Goal: Task Accomplishment & Management: Use online tool/utility

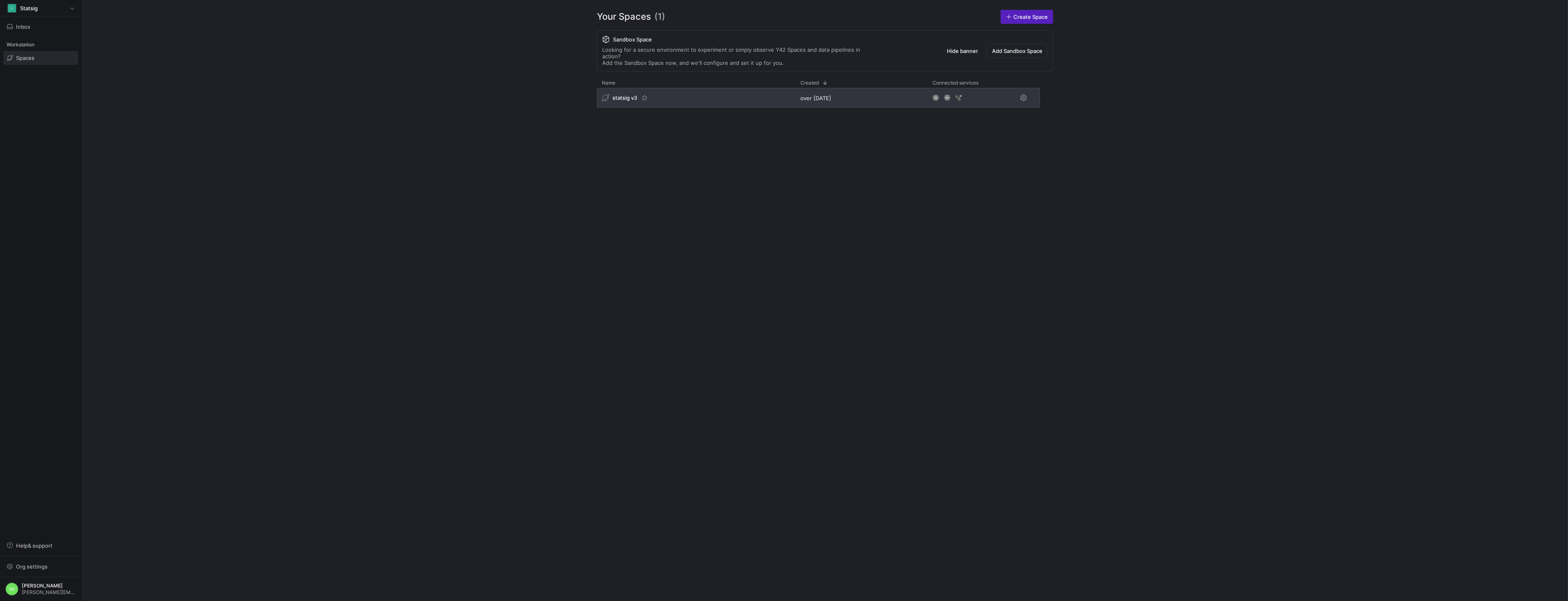
click at [637, 101] on span "statsig v3" at bounding box center [625, 97] width 25 height 7
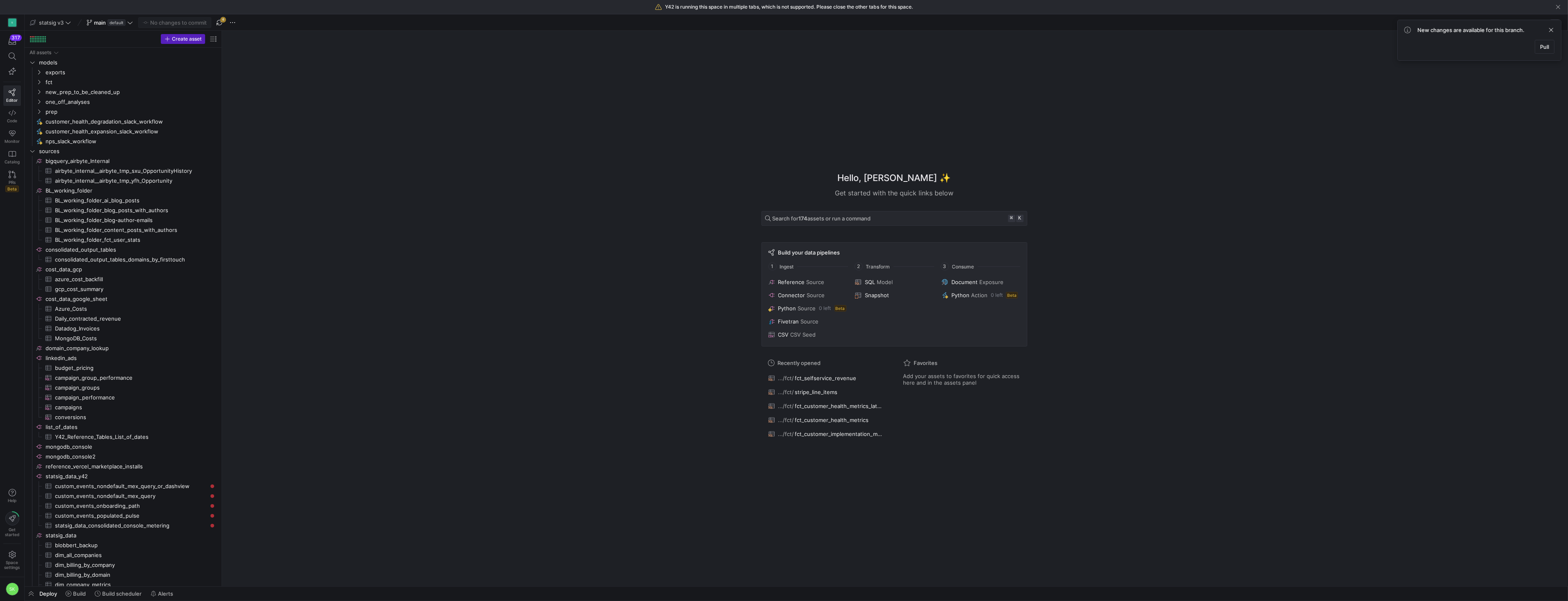
drag, startPoint x: 138, startPoint y: 196, endPoint x: 371, endPoint y: 228, distance: 235.2
click at [39, 85] on icon "Press SPACE to select this row." at bounding box center [39, 81] width 6 height 5
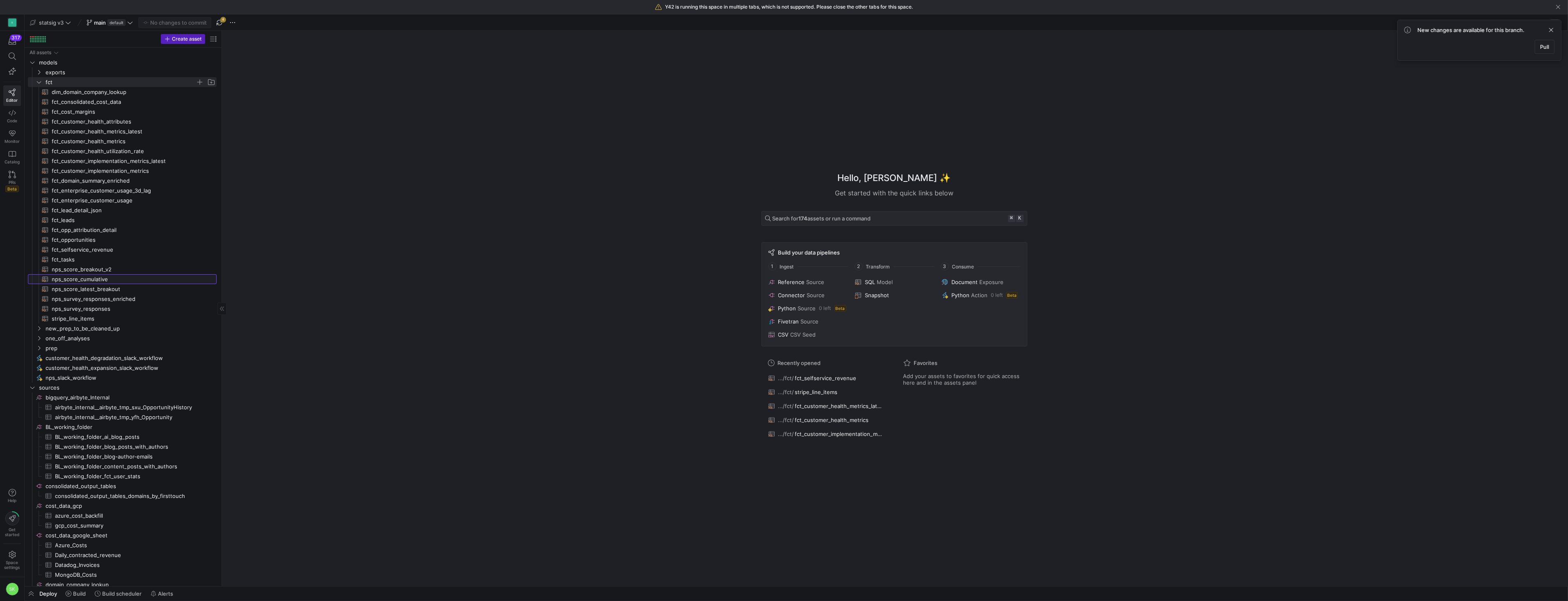
click at [103, 284] on span "nps_score_cumulative​​​​​​​​​​" at bounding box center [129, 279] width 155 height 9
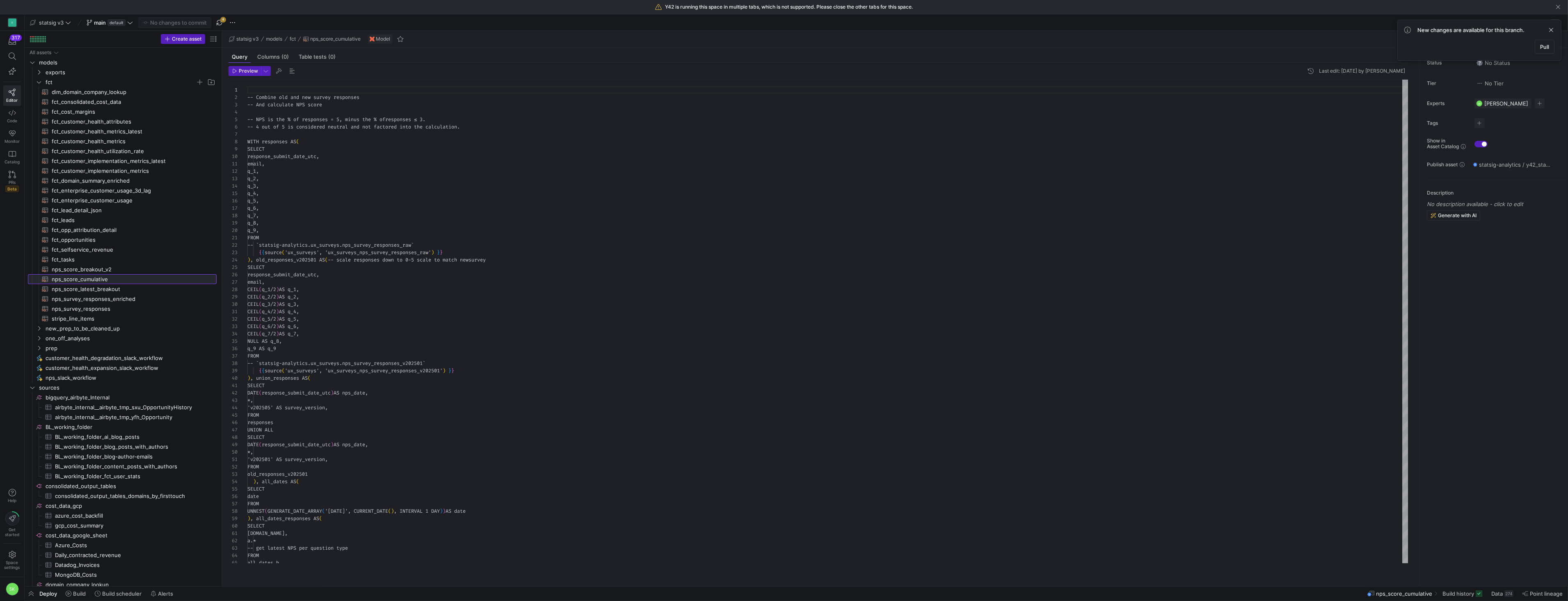
scroll to position [74, 0]
click at [350, 245] on div "-- Combine old and new survey responses -- And calculate NPS score -- NPS is th…" at bounding box center [828, 578] width 1161 height 997
click at [400, 264] on div at bounding box center [784, 300] width 1568 height 601
click at [400, 264] on div "-- Combine old and new survey responses -- And calculate NPS score -- NPS is th…" at bounding box center [828, 578] width 1161 height 997
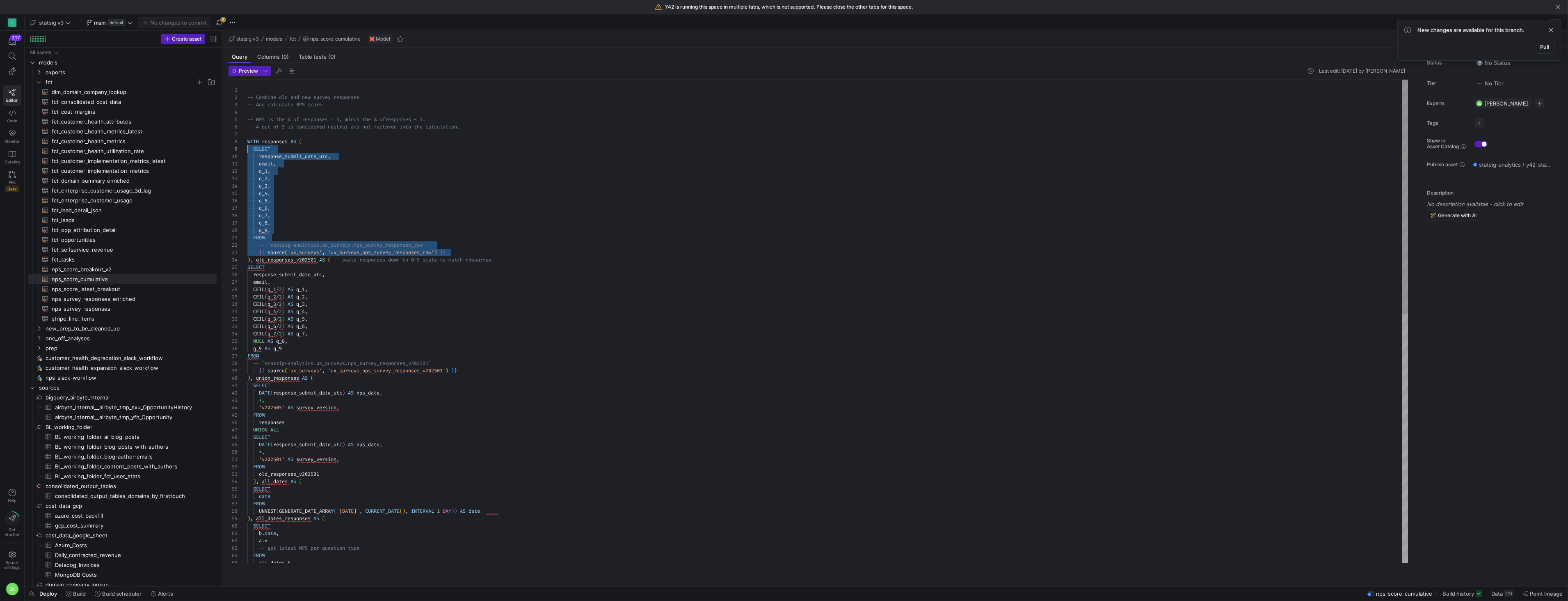
scroll to position [51, 0]
drag, startPoint x: 468, startPoint y: 264, endPoint x: 235, endPoint y: 160, distance: 255.2
click at [248, 156] on div "-- Combine old and new survey responses -- And calculate NPS score -- NPS is th…" at bounding box center [828, 578] width 1161 height 997
click at [410, 323] on div at bounding box center [784, 300] width 1568 height 601
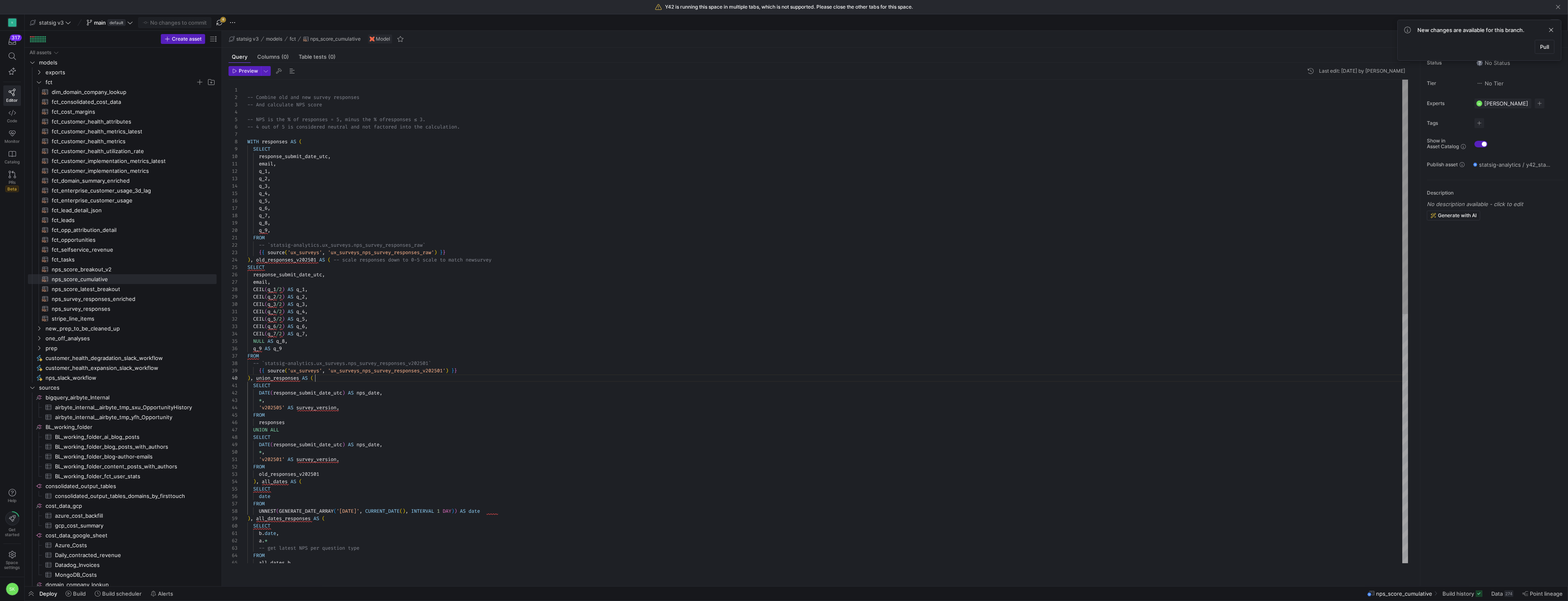
click at [348, 389] on div "-- Combine old and new survey responses -- And calculate NPS score -- NPS is th…" at bounding box center [828, 578] width 1161 height 997
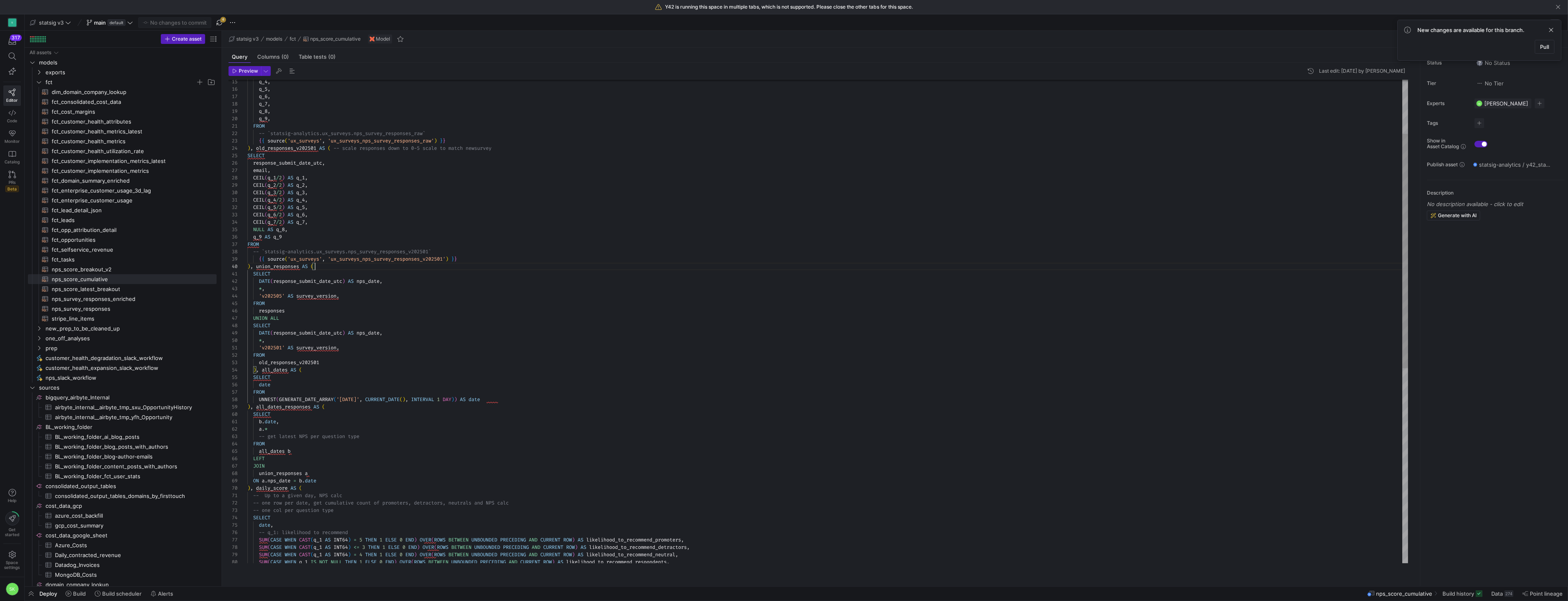
click at [418, 150] on div "q_4 , q_5 , q_6 , q_7 , q_8 , q_9 , FROM -- `statsig-analytics.ux_surveys.nps_s…" at bounding box center [828, 466] width 1161 height 997
click at [403, 255] on div "q_4 , q_5 , q_6 , q_7 , q_8 , q_9 , FROM -- `statsig-analytics.ux_surveys.nps_s…" at bounding box center [828, 466] width 1161 height 997
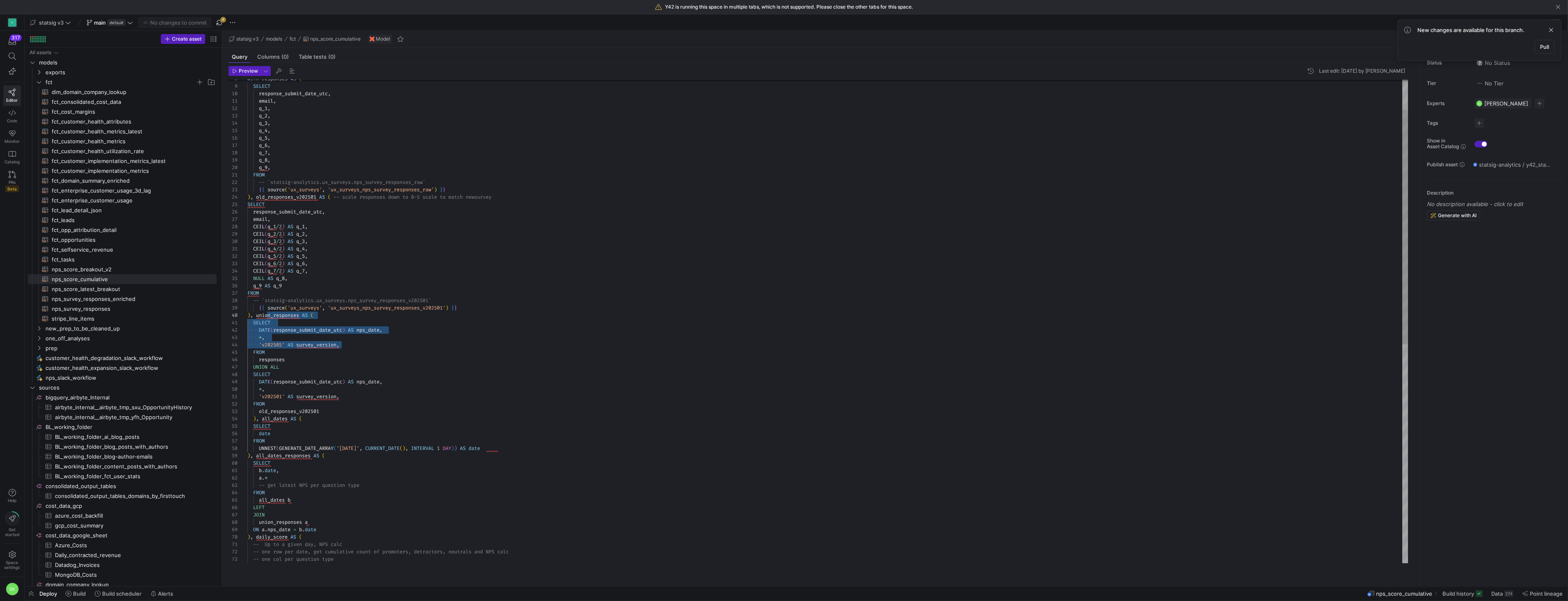
scroll to position [67, 0]
drag, startPoint x: 377, startPoint y: 357, endPoint x: 242, endPoint y: 326, distance: 138.5
click at [248, 326] on div "q_4 , q_5 , q_6 , q_7 , q_8 , q_9 , FROM -- `statsig-analytics.ux_surveys.nps_s…" at bounding box center [828, 515] width 1161 height 997
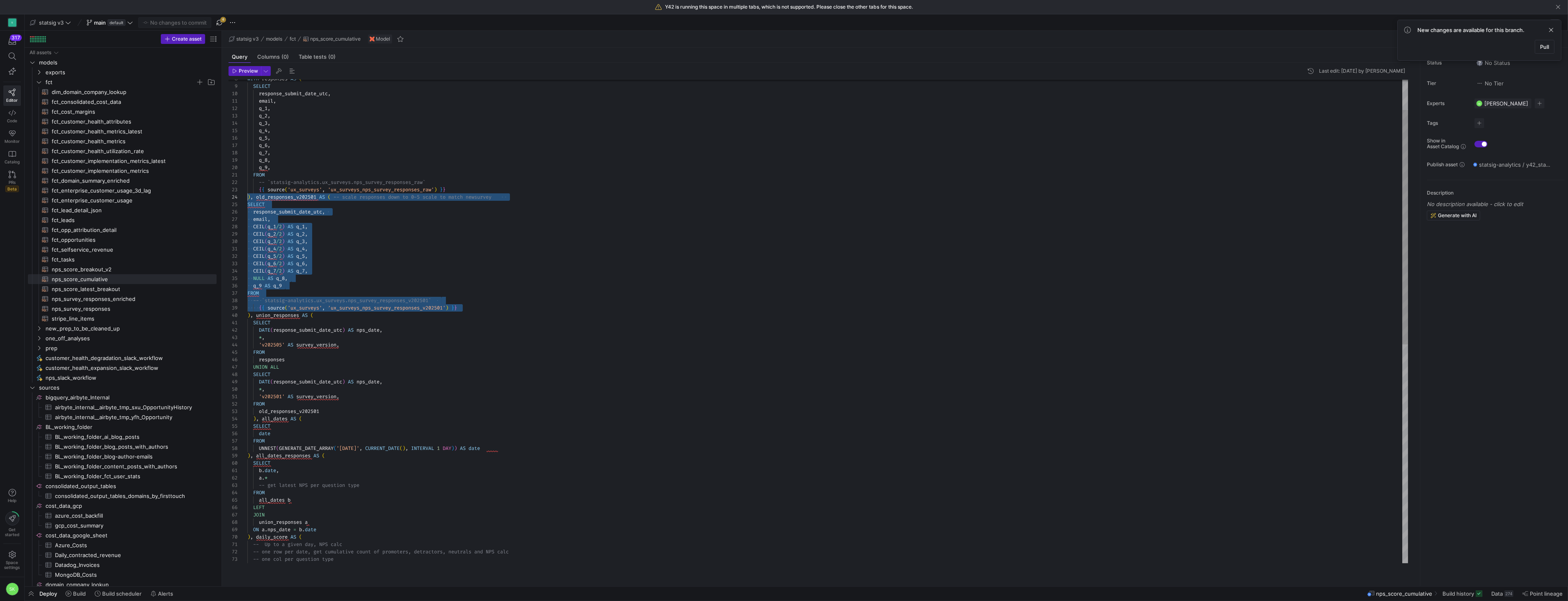
scroll to position [22, 0]
drag, startPoint x: 489, startPoint y: 320, endPoint x: 244, endPoint y: 209, distance: 269.0
click at [248, 209] on div "q_4 , q_5 , q_6 , q_7 , q_8 , q_9 , FROM -- `statsig-analytics.ux_surveys.nps_s…" at bounding box center [828, 515] width 1161 height 997
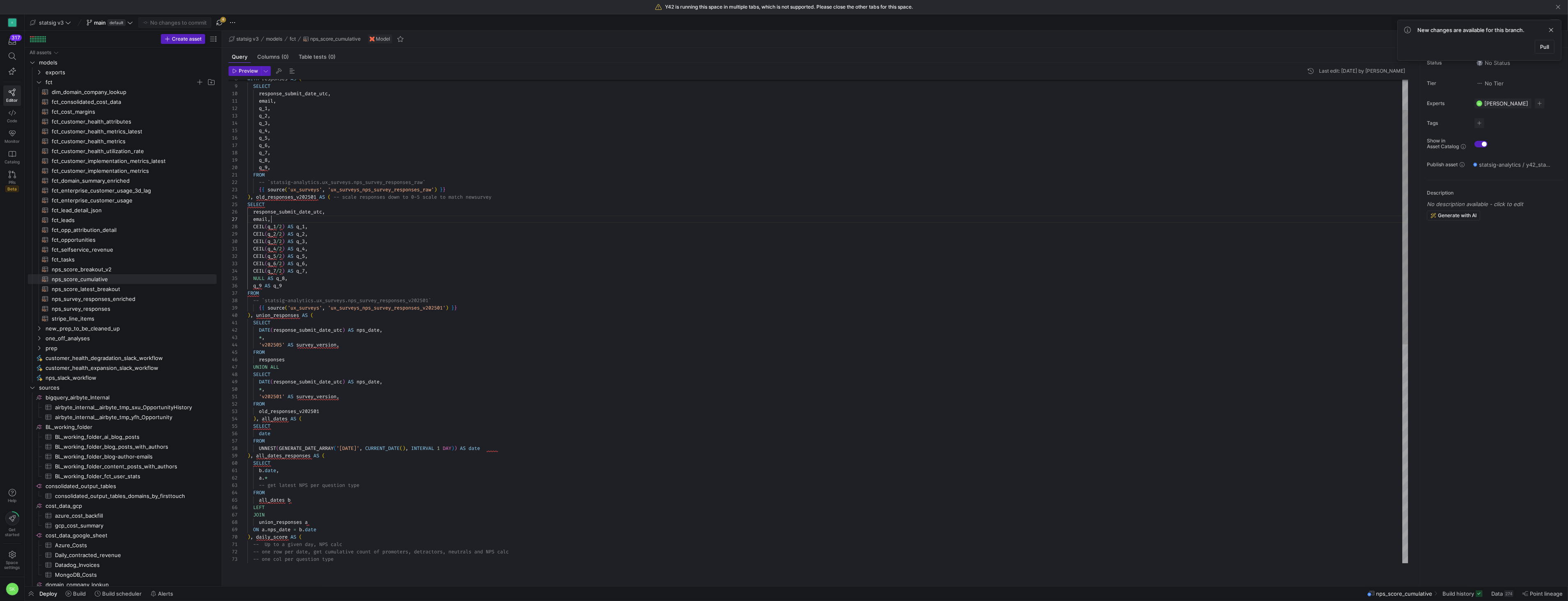
scroll to position [44, 23]
click at [433, 233] on div "q_4 , q_5 , q_6 , q_7 , q_8 , q_9 , FROM -- `statsig-analytics.ux_surveys.nps_s…" at bounding box center [828, 515] width 1161 height 997
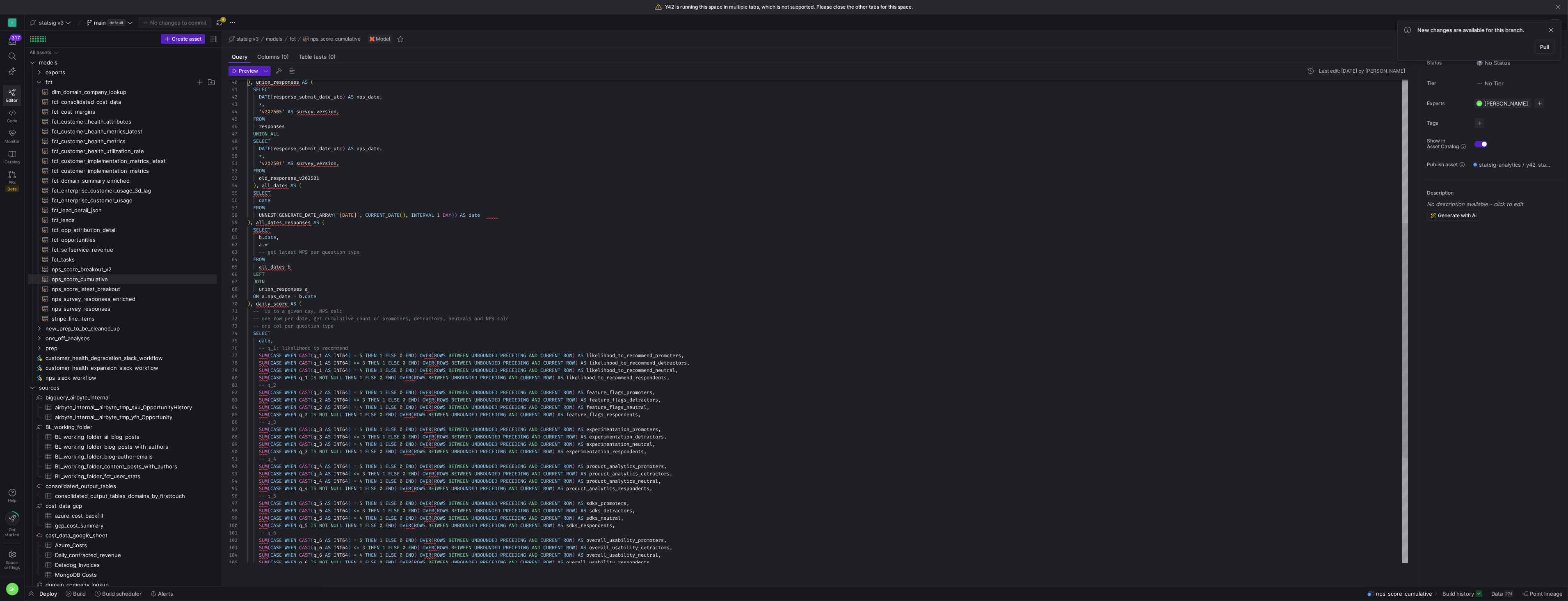
click at [439, 282] on div ") , union_responses AS ( SELECT DATE ( response_submit_date_utc ) AS nps_date ,…" at bounding box center [828, 282] width 1161 height 997
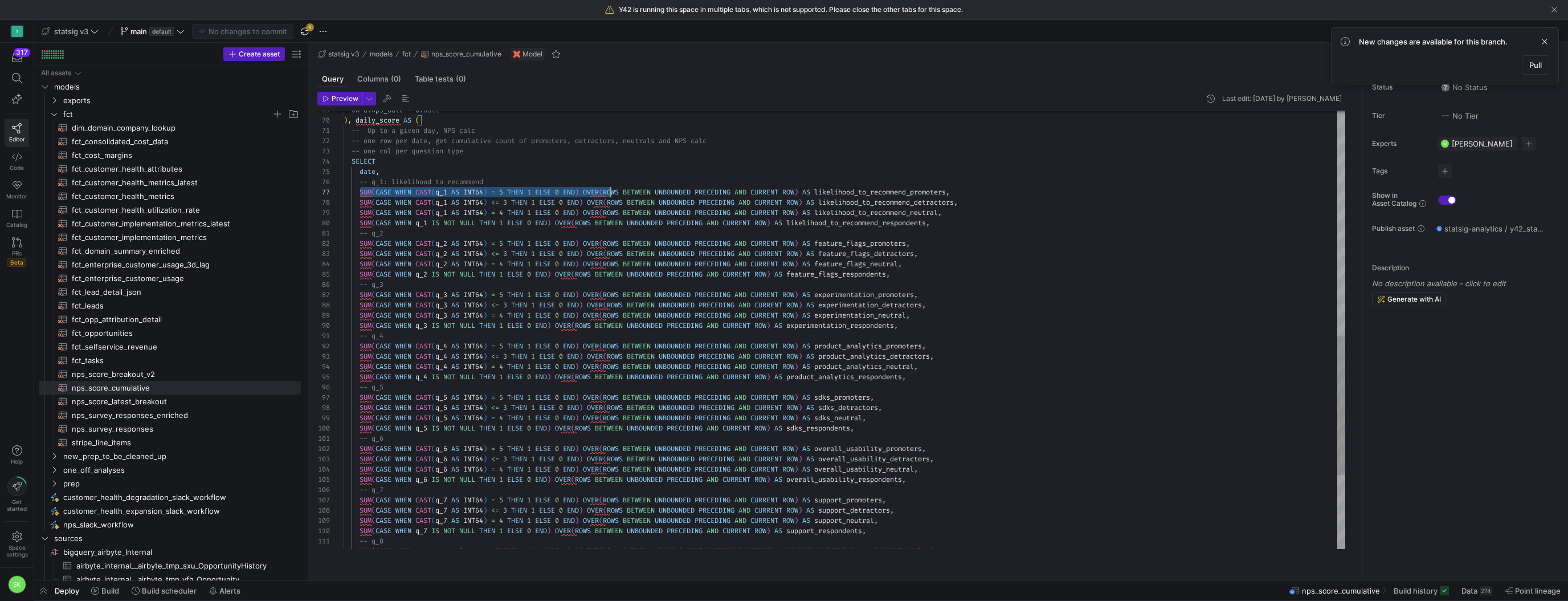
scroll to position [61, 296]
drag, startPoint x: 363, startPoint y: 204, endPoint x: 642, endPoint y: 208, distance: 279.0
click at [642, 208] on div "ON a . nps_date = b . date ) , daily_score AS ( -- Up to a given day, NPS calc …" at bounding box center [844, 90] width 1002 height 1385
click at [649, 208] on div "ON a . nps_date = b . date ) , daily_score AS ( -- Up to a given day, NPS calc …" at bounding box center [844, 90] width 1002 height 1385
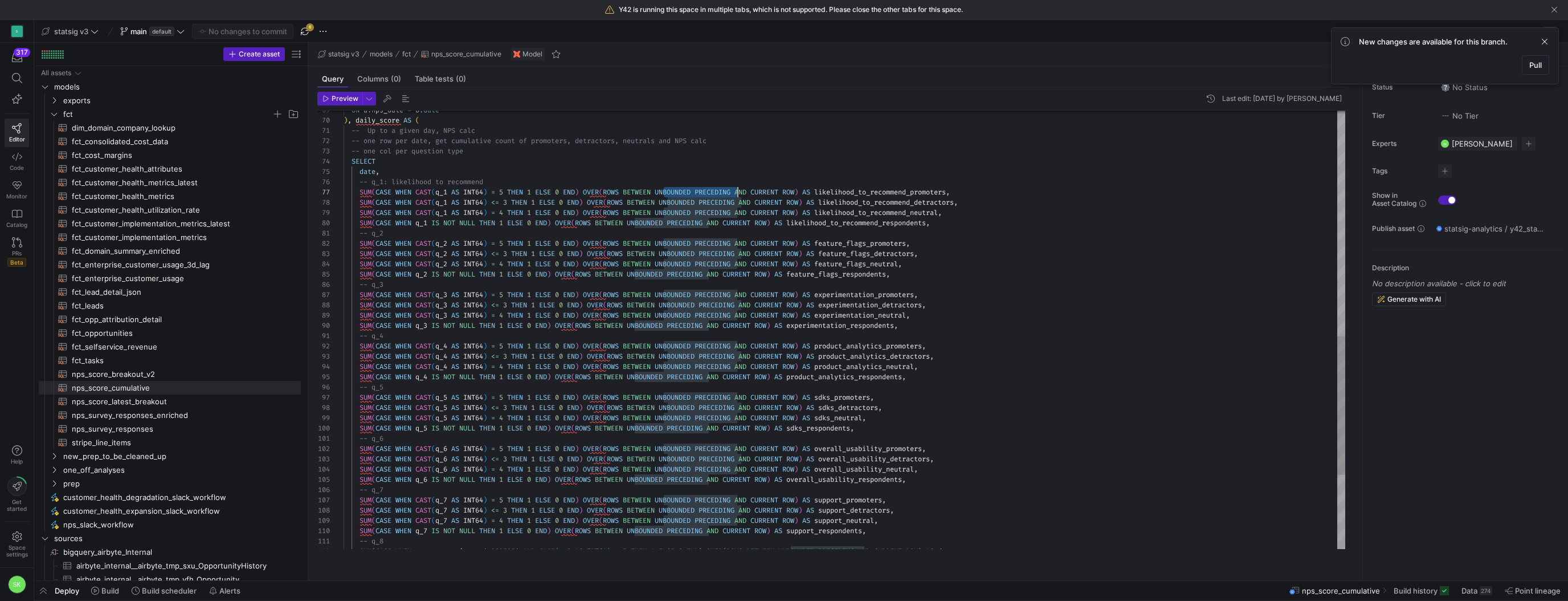
scroll to position [61, 398]
drag, startPoint x: 666, startPoint y: 204, endPoint x: 745, endPoint y: 211, distance: 79.3
click at [745, 211] on div "ON a . nps_date = b . date ) , daily_score AS ( -- Up to a given day, NPS calc …" at bounding box center [844, 90] width 1002 height 1385
click at [726, 210] on div "ON a . nps_date = b . date ) , daily_score AS ( -- Up to a given day, NPS calc …" at bounding box center [844, 90] width 1002 height 1385
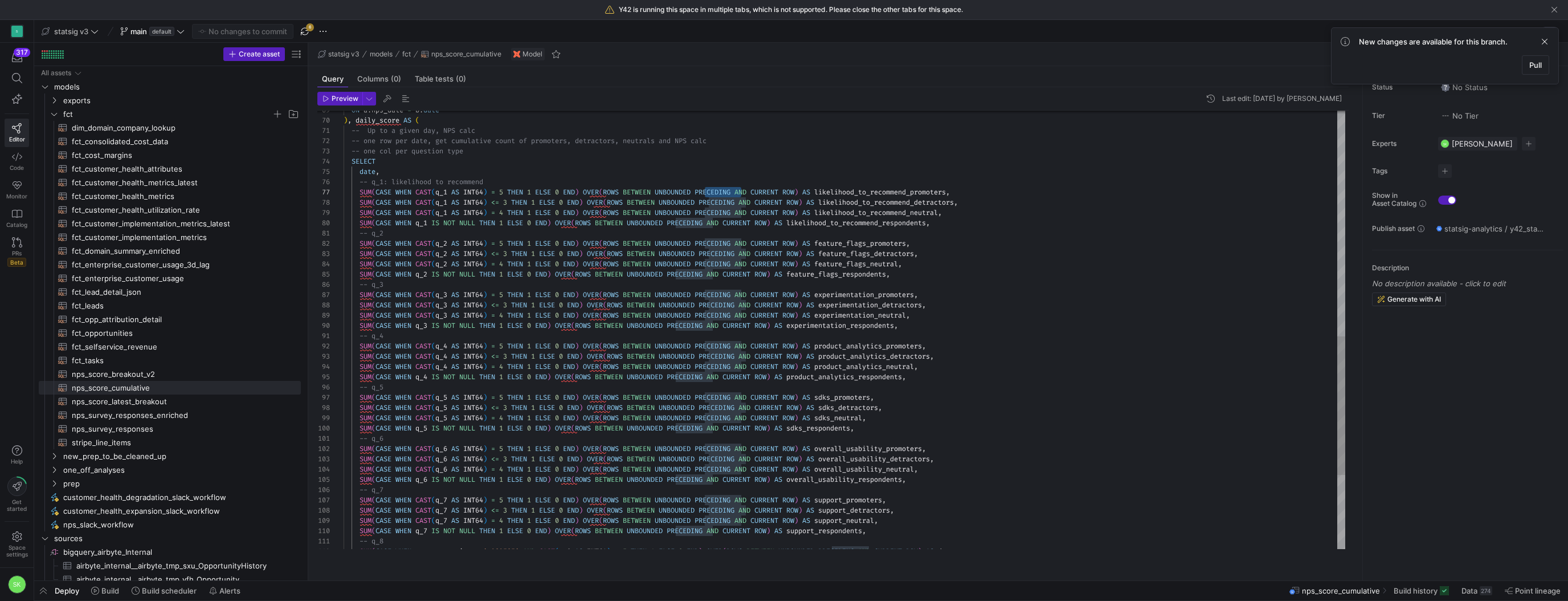
click at [816, 207] on div "ON a . nps_date = b . date ) , daily_score AS ( -- Up to a given day, NPS calc …" at bounding box center [844, 90] width 1002 height 1385
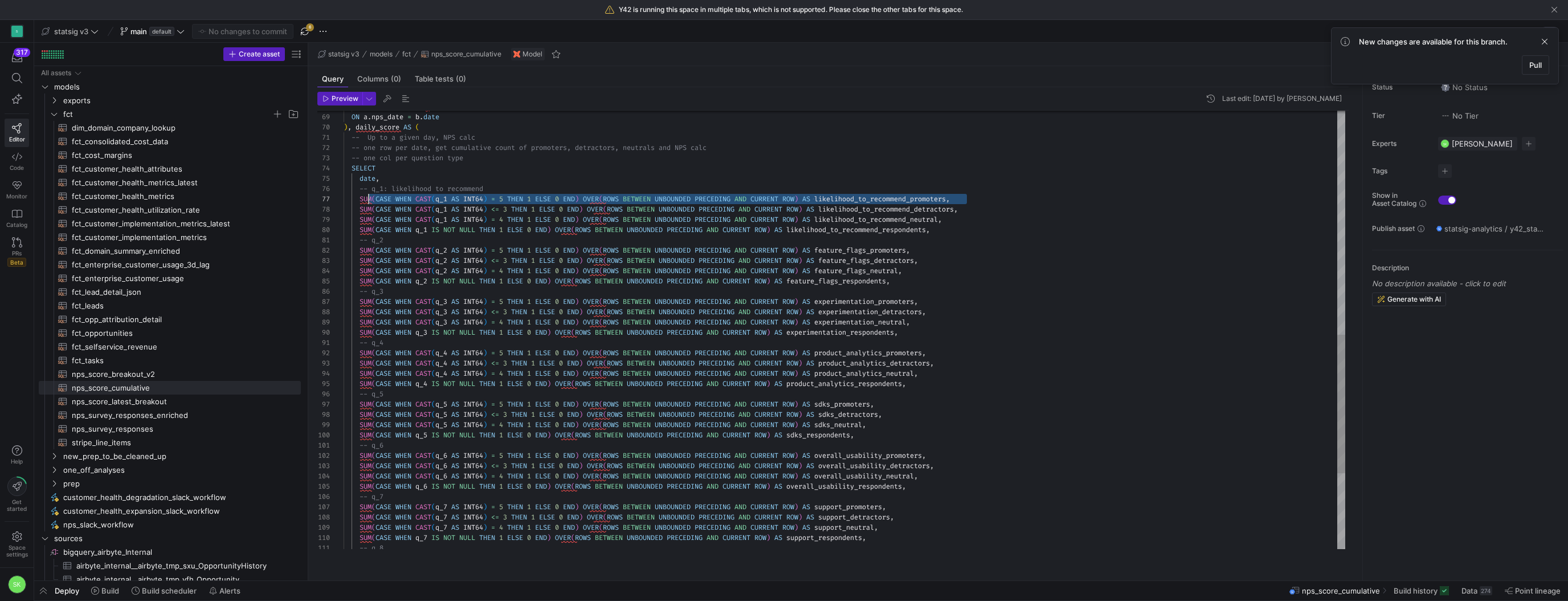
scroll to position [61, 16]
drag, startPoint x: 979, startPoint y: 212, endPoint x: 362, endPoint y: 214, distance: 617.0
click at [362, 214] on div "ON a . nps_date = b . date ) , daily_score AS ( -- Up to a given day, NPS calc …" at bounding box center [844, 96] width 1002 height 1385
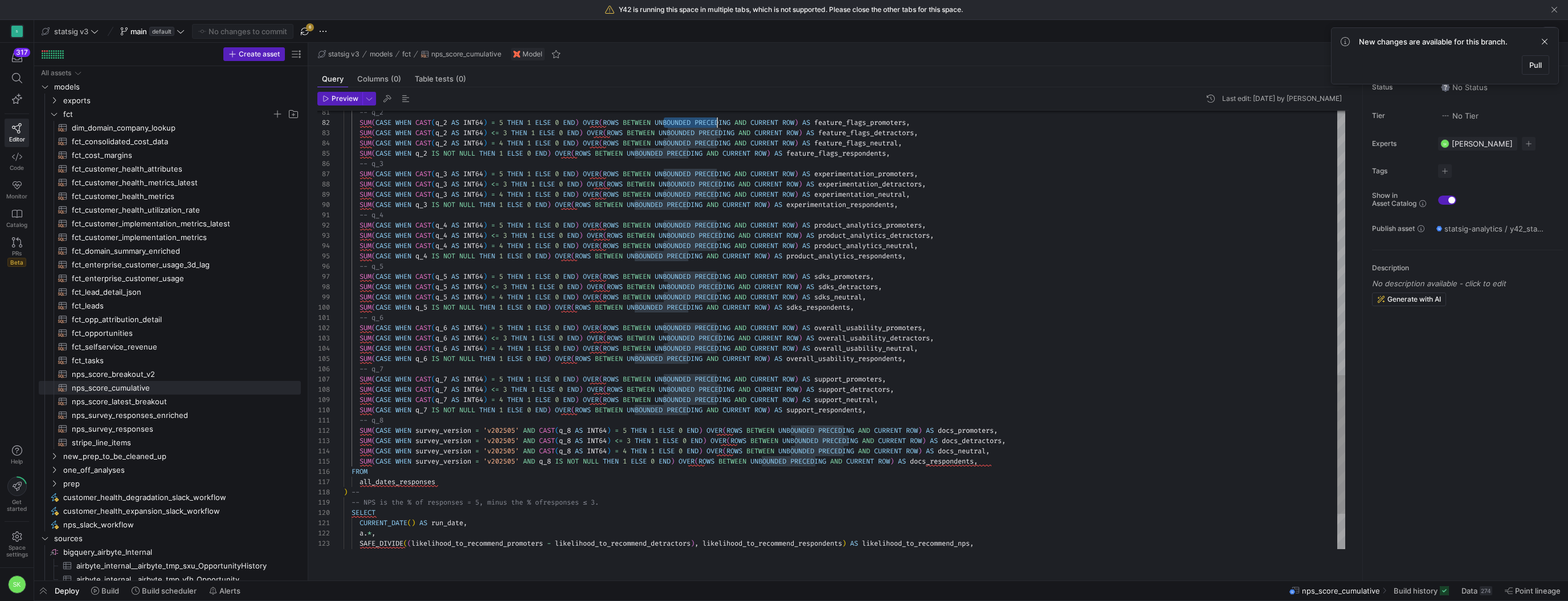
scroll to position [10, 451]
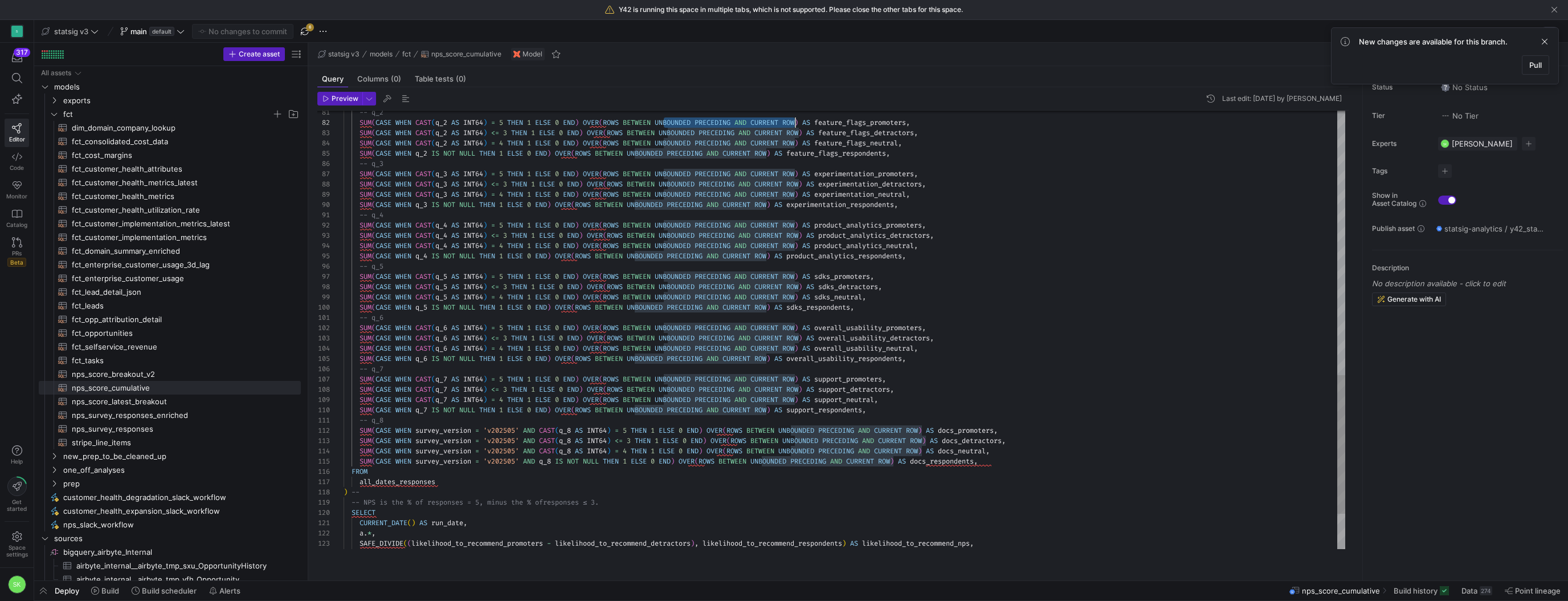
drag, startPoint x: 667, startPoint y: 134, endPoint x: 795, endPoint y: 139, distance: 128.1
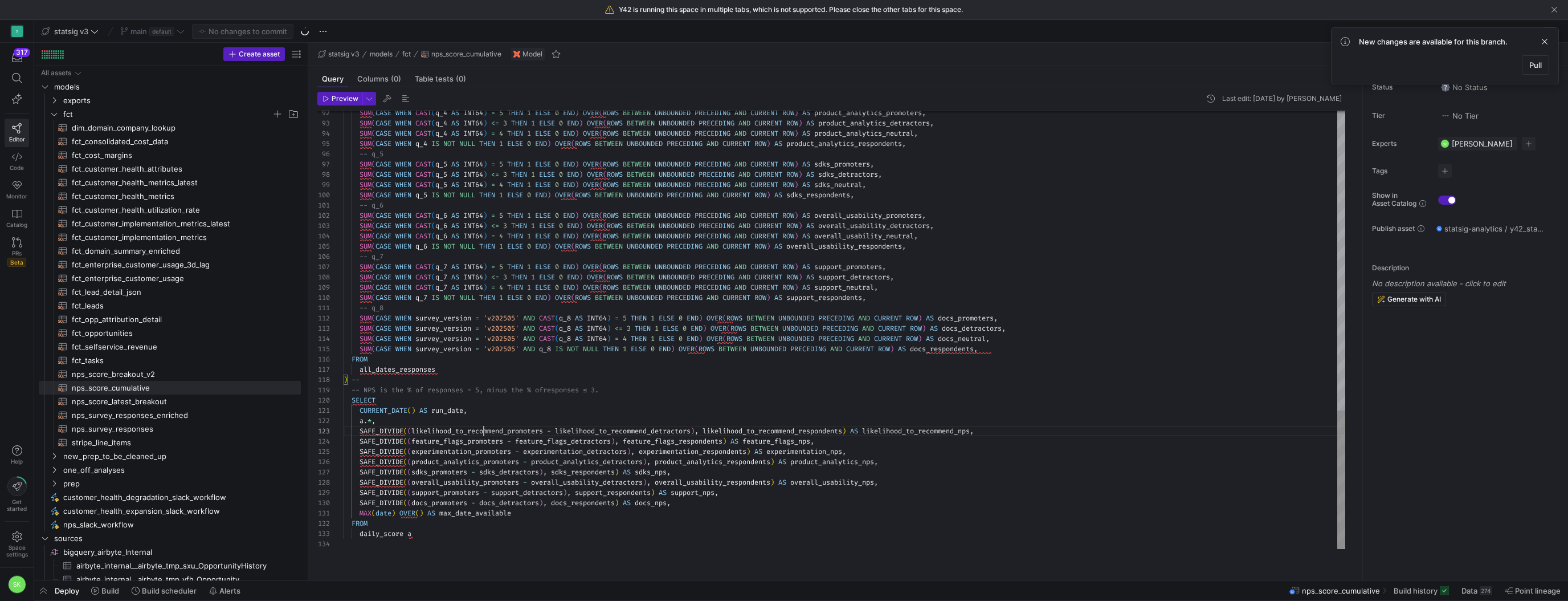
type textarea "CURRENT_DATE() AS run_date, a.*, SAFE_DIVIDE((likelihood_to_recommend_promoters…"
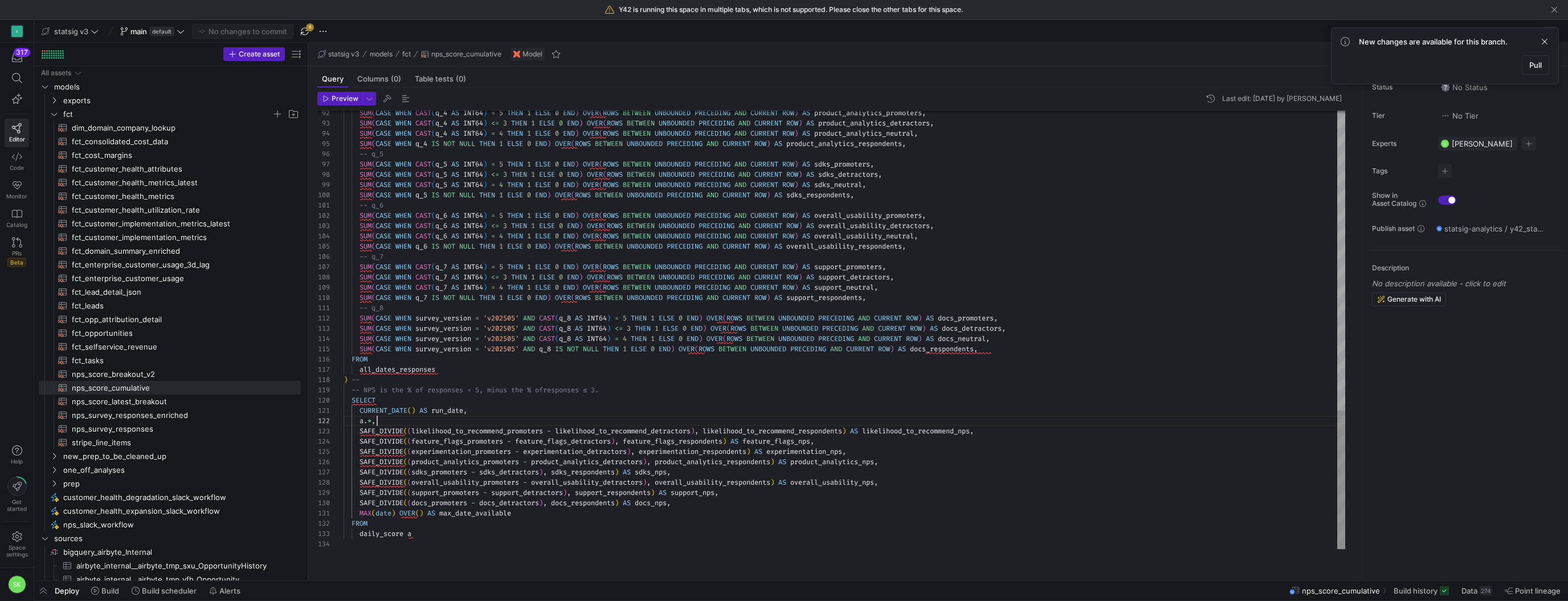
scroll to position [10, 33]
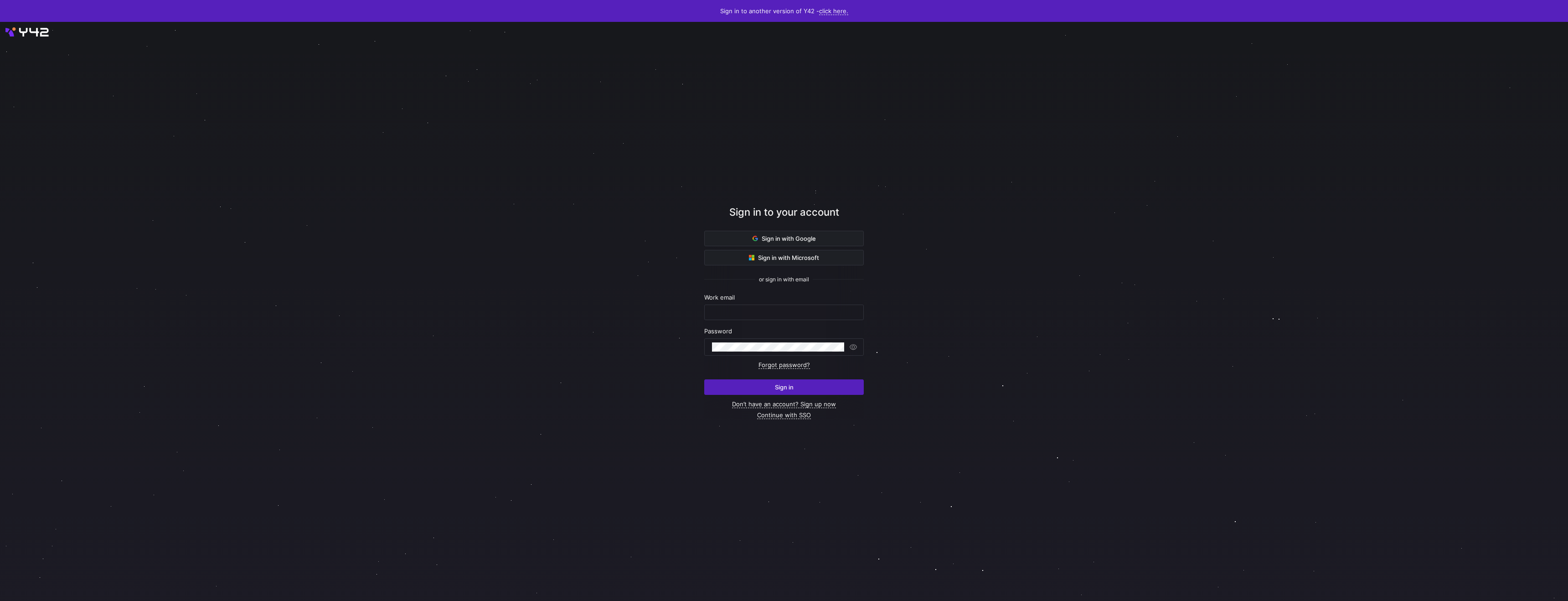
type input "[PERSON_NAME][EMAIL_ADDRESS][DOMAIN_NAME]"
